Goal: Communication & Community: Answer question/provide support

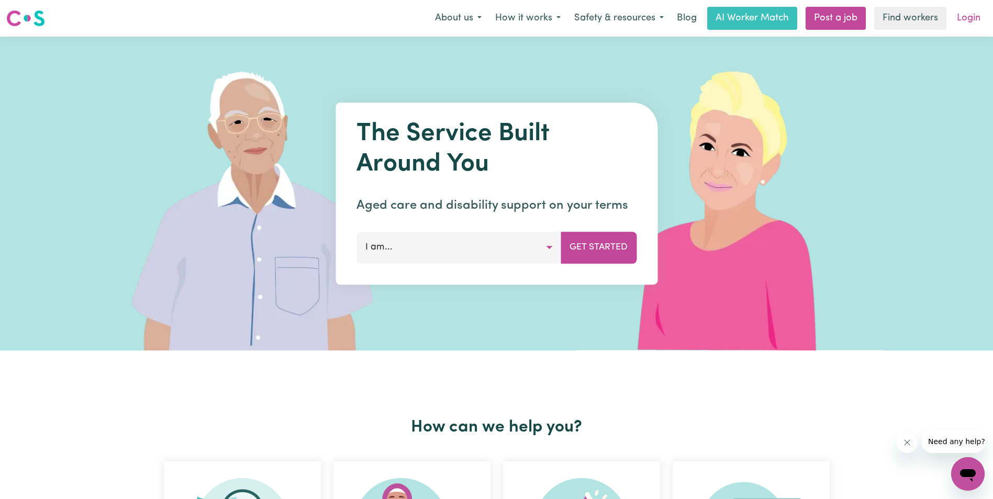
click at [976, 21] on link "Login" at bounding box center [968, 18] width 36 height 23
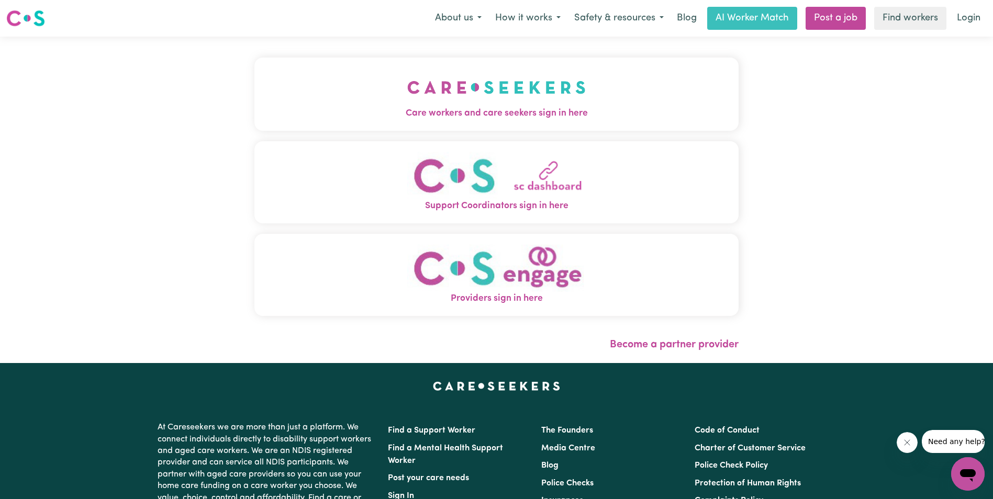
click at [521, 104] on img "Care workers and care seekers sign in here" at bounding box center [496, 87] width 178 height 39
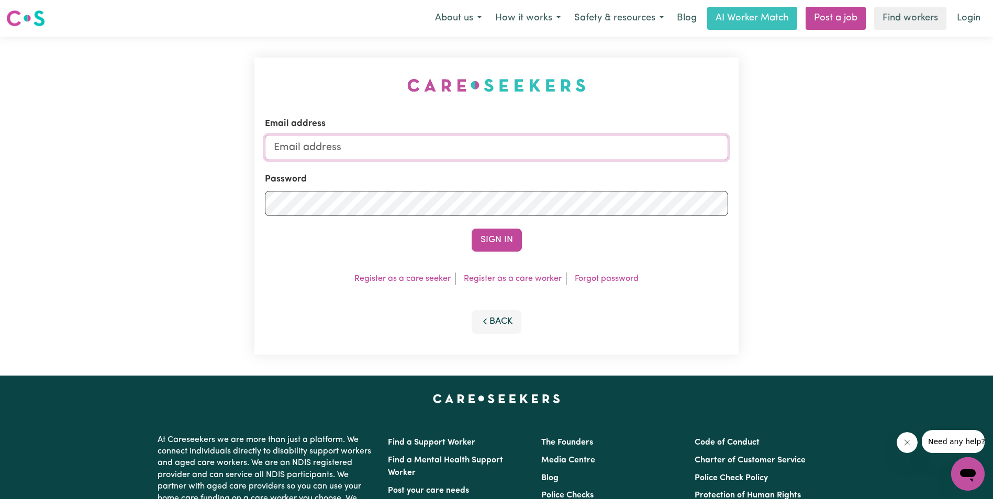
click at [458, 156] on input "Email address" at bounding box center [496, 147] width 463 height 25
type input "[EMAIL_ADDRESS][DOMAIN_NAME]"
click at [476, 189] on div "Password" at bounding box center [496, 194] width 463 height 43
click at [471, 229] on button "Sign In" at bounding box center [496, 240] width 50 height 23
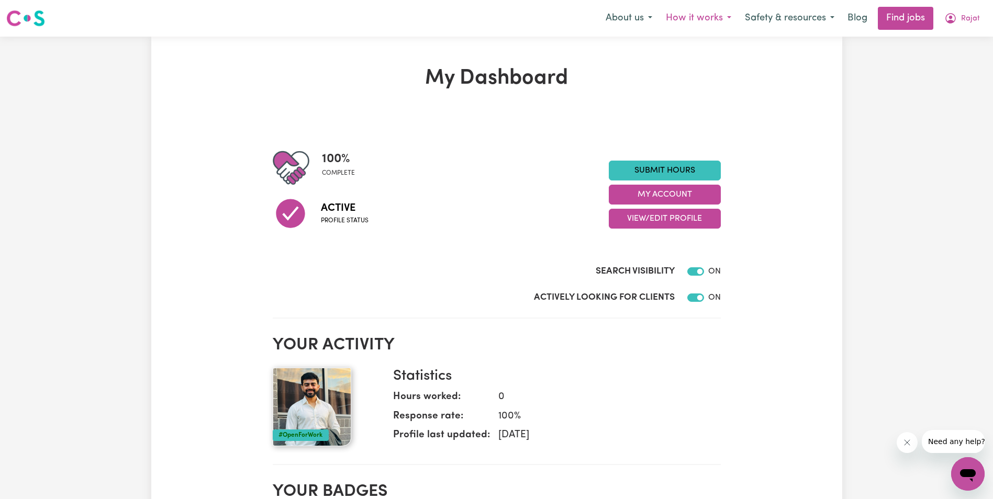
click at [698, 12] on button "How it works" at bounding box center [698, 18] width 79 height 22
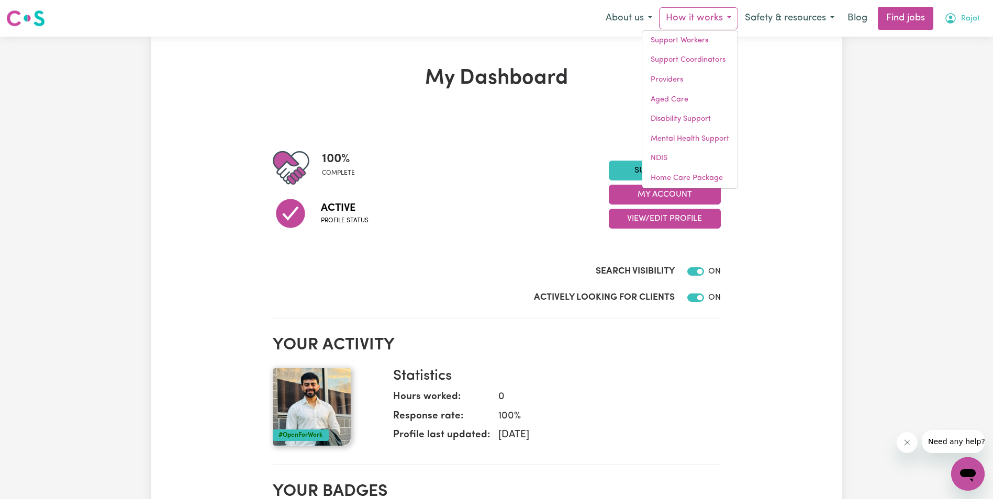
click at [964, 16] on span "Rajat" at bounding box center [970, 19] width 19 height 12
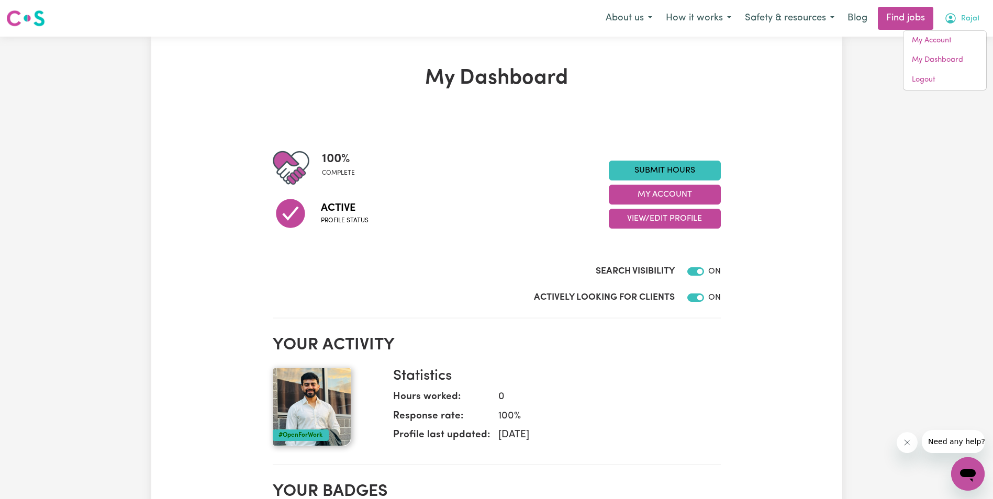
click at [796, 18] on button "Safety & resources" at bounding box center [789, 18] width 103 height 22
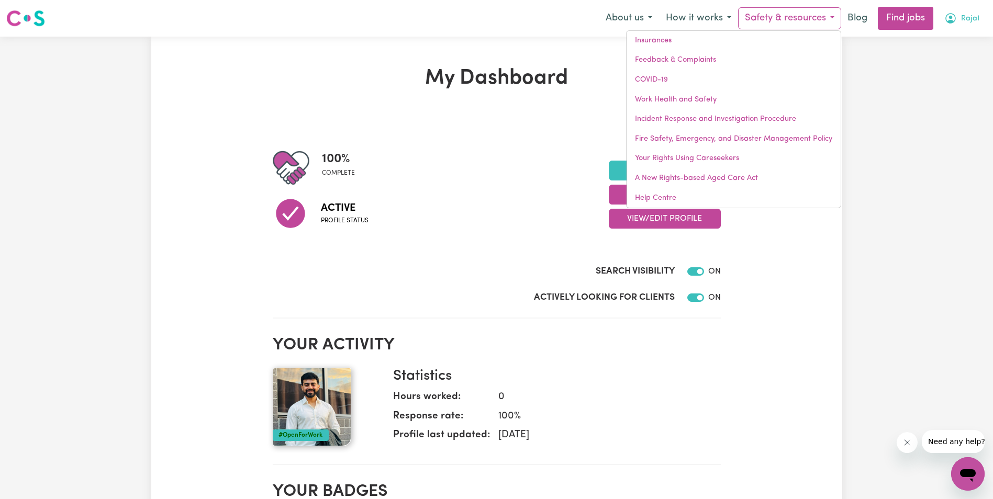
click at [962, 15] on span "Rajat" at bounding box center [970, 19] width 19 height 12
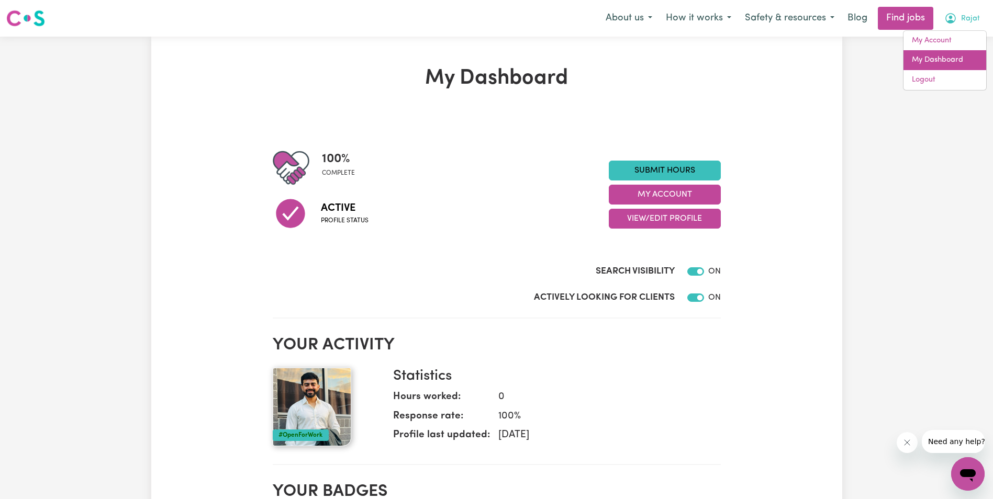
click at [939, 59] on link "My Dashboard" at bounding box center [944, 60] width 83 height 20
click at [943, 35] on link "My Account" at bounding box center [944, 41] width 83 height 20
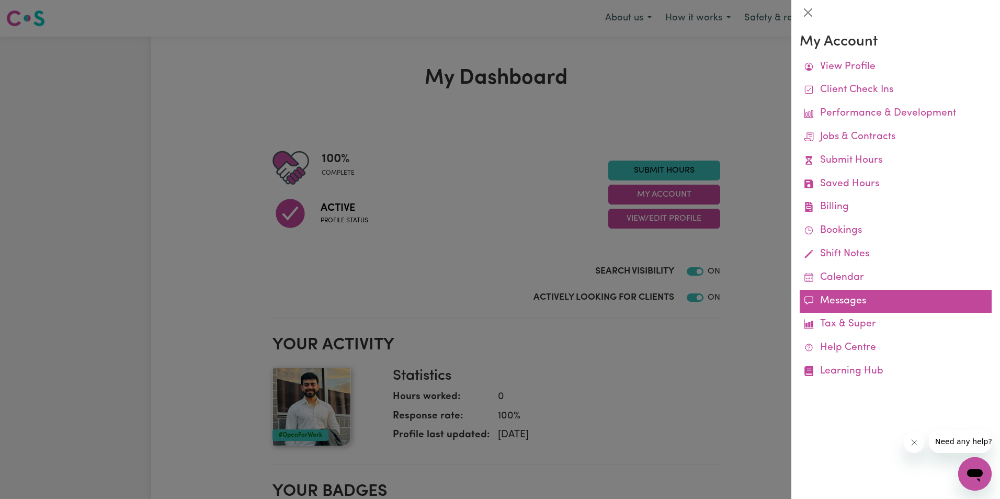
click at [858, 306] on link "Messages" at bounding box center [896, 302] width 192 height 24
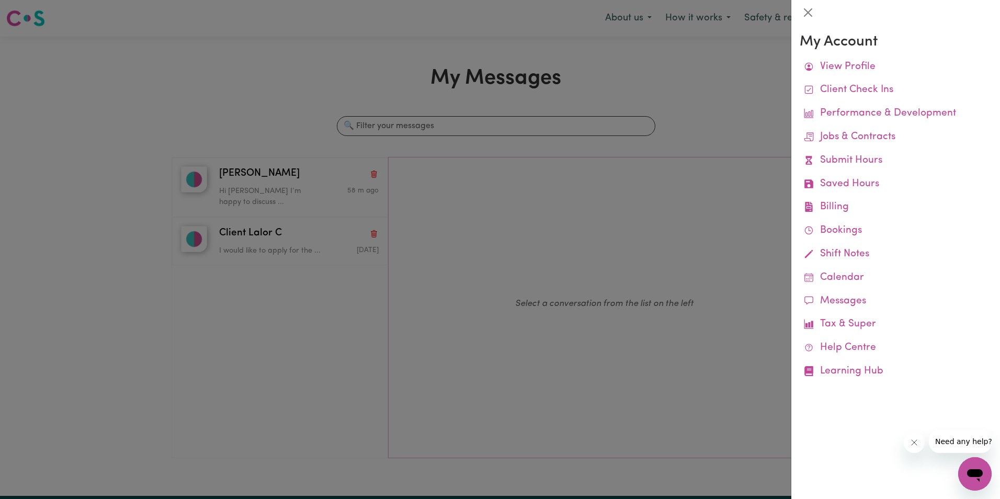
click at [268, 195] on div at bounding box center [500, 249] width 1000 height 499
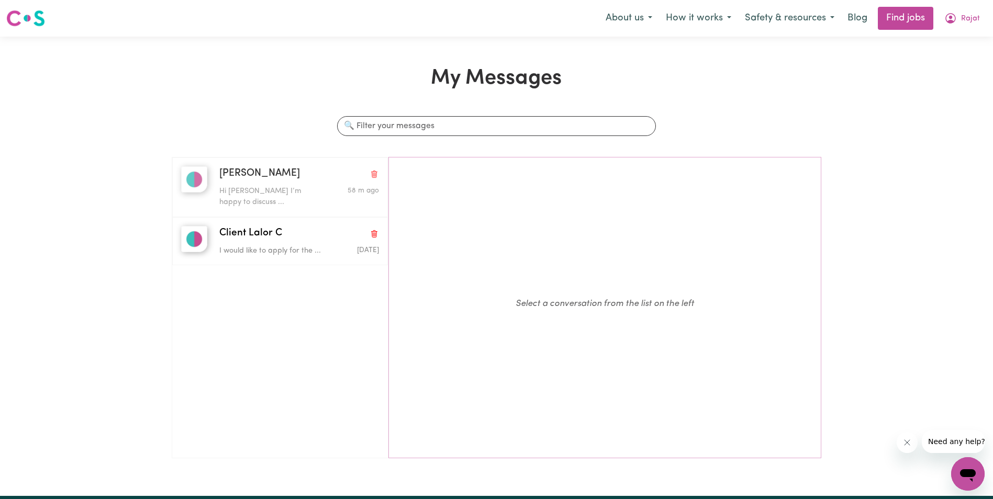
click at [268, 195] on p "Hi [PERSON_NAME] I’m happy to discuss ..." at bounding box center [272, 197] width 106 height 22
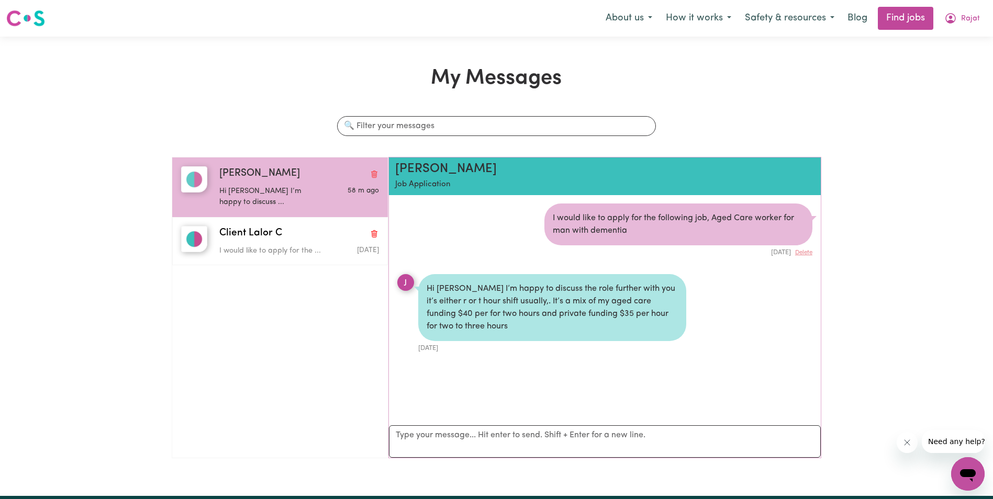
scroll to position [6, 0]
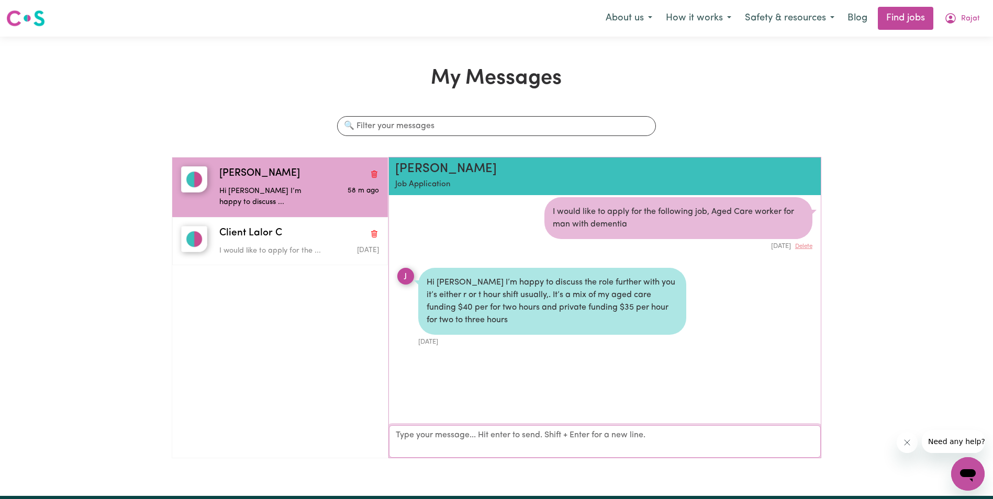
click at [716, 432] on textarea "Your reply" at bounding box center [605, 441] width 432 height 32
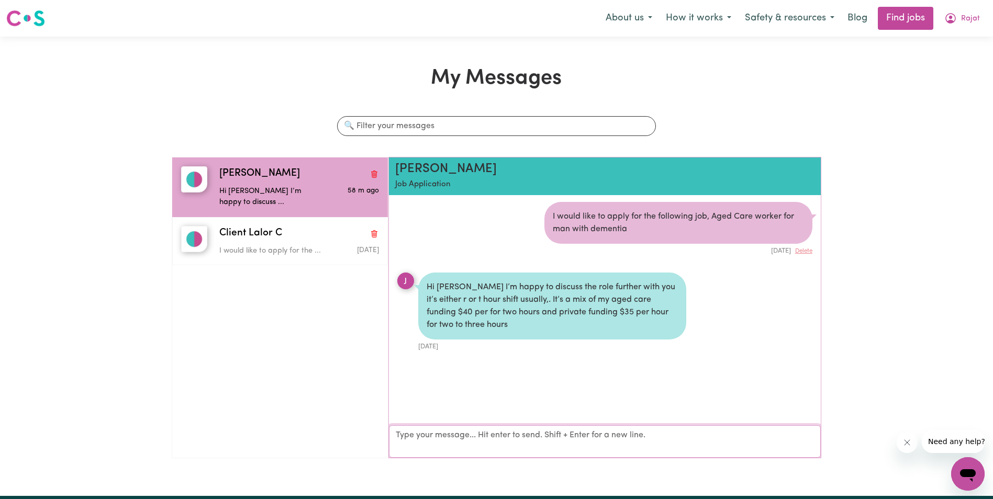
scroll to position [0, 0]
click at [592, 445] on textarea "Your reply" at bounding box center [605, 441] width 432 height 32
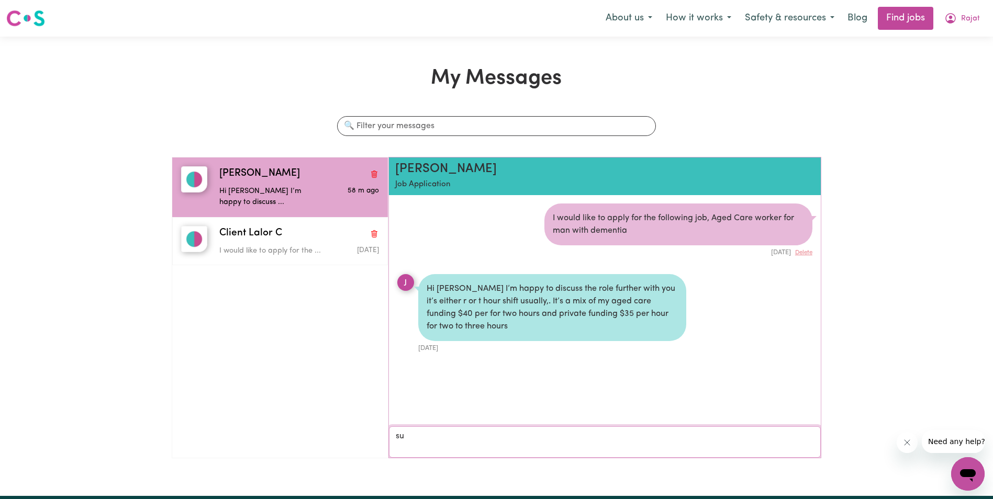
type textarea "s"
type textarea "Sure, I am happy with that."
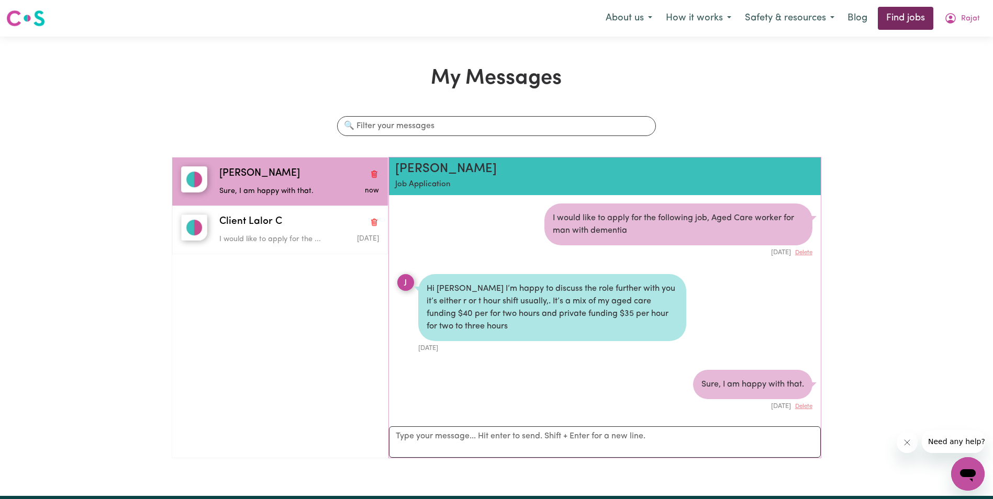
click at [887, 19] on link "Find jobs" at bounding box center [904, 18] width 55 height 23
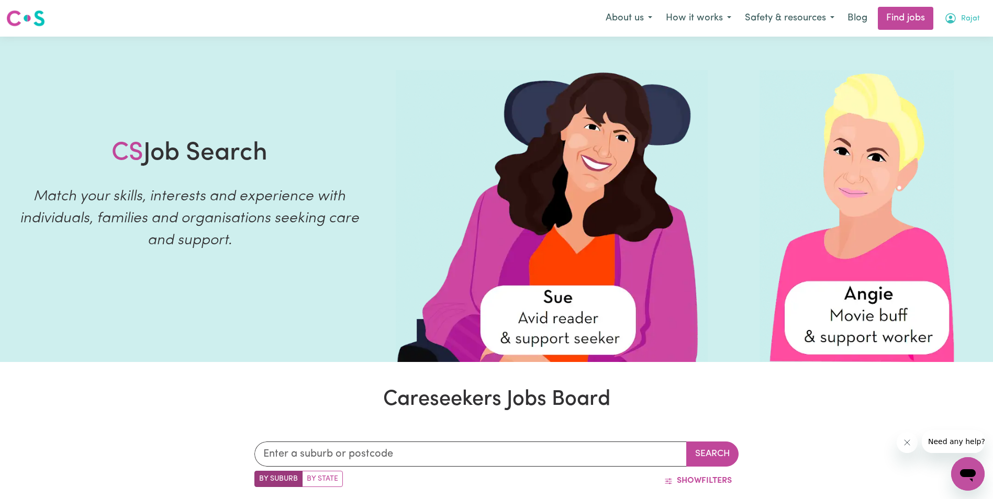
click at [969, 14] on span "Rajat" at bounding box center [970, 19] width 19 height 12
click at [942, 75] on link "Logout" at bounding box center [944, 80] width 83 height 20
